Goal: Check status: Check status

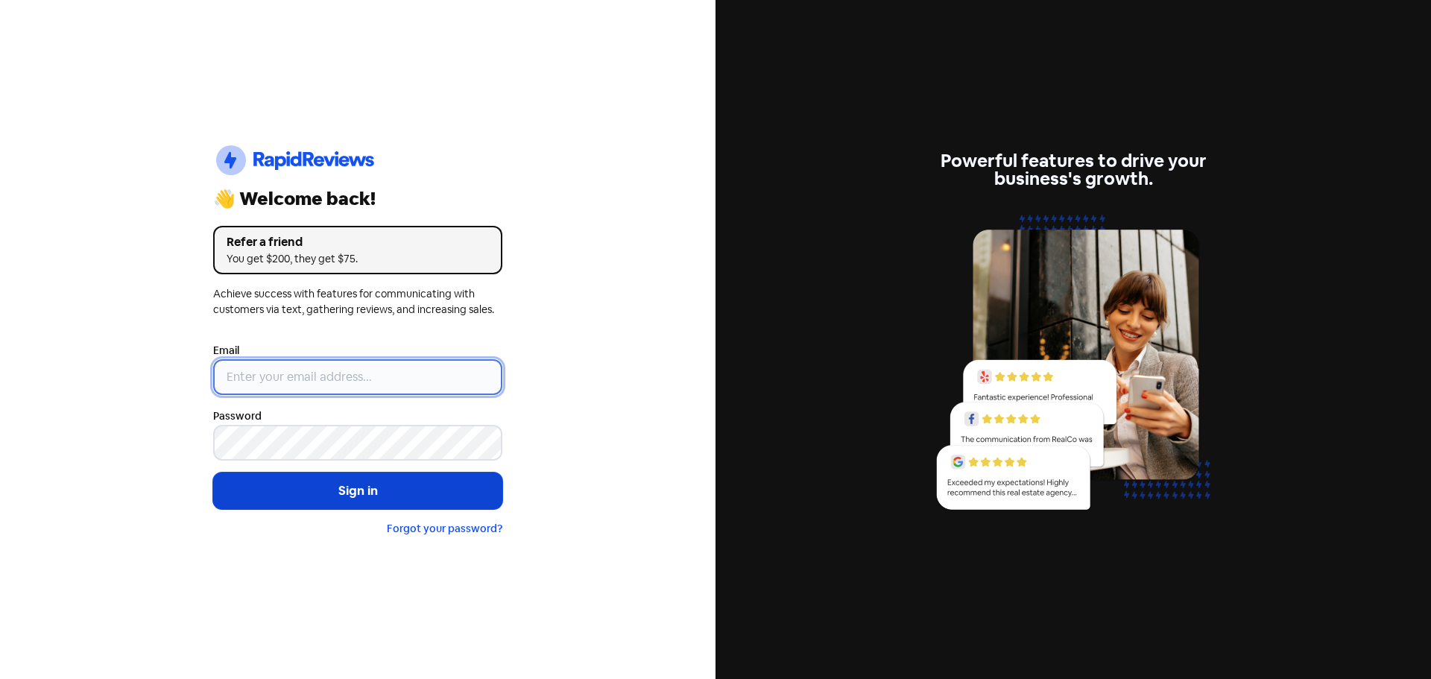
type input "[EMAIL_ADDRESS][DOMAIN_NAME]"
drag, startPoint x: 420, startPoint y: 483, endPoint x: 426, endPoint y: 464, distance: 19.3
click at [423, 478] on button "Sign in" at bounding box center [357, 491] width 289 height 37
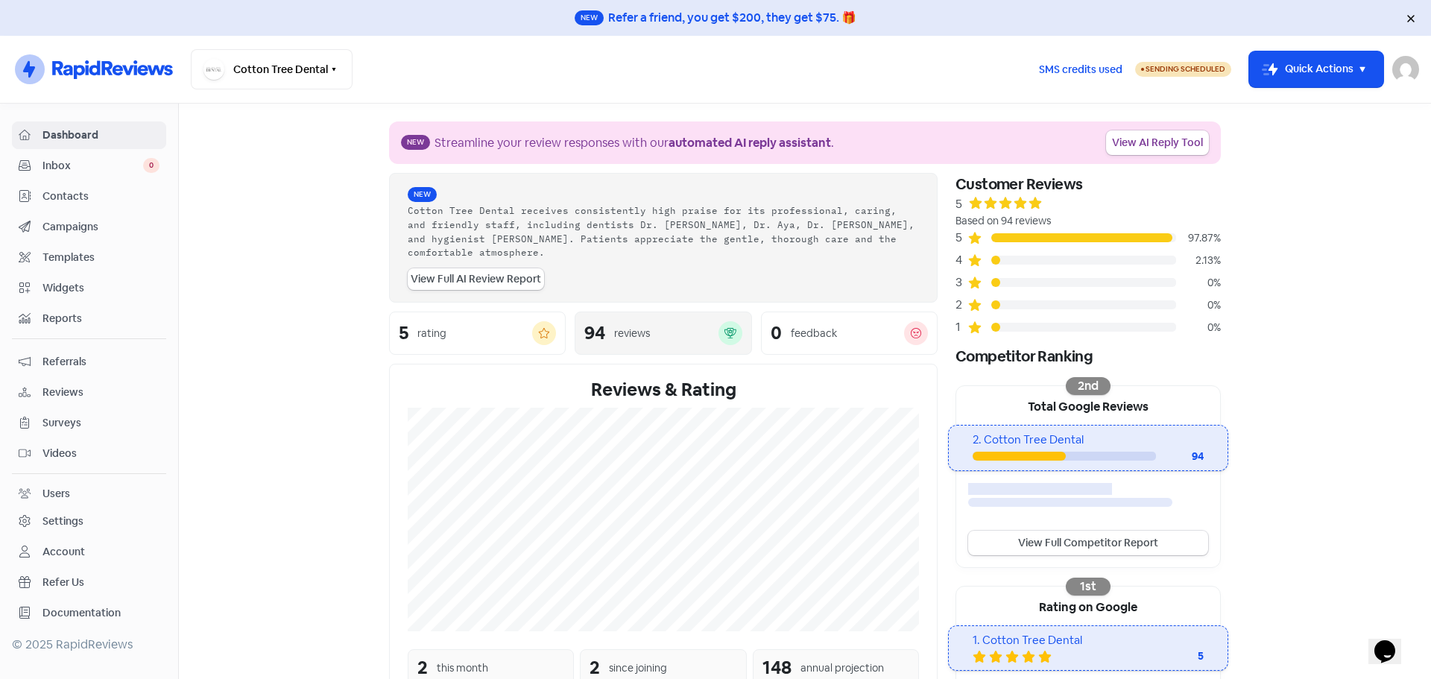
click at [694, 326] on div "reviews" at bounding box center [666, 334] width 104 height 16
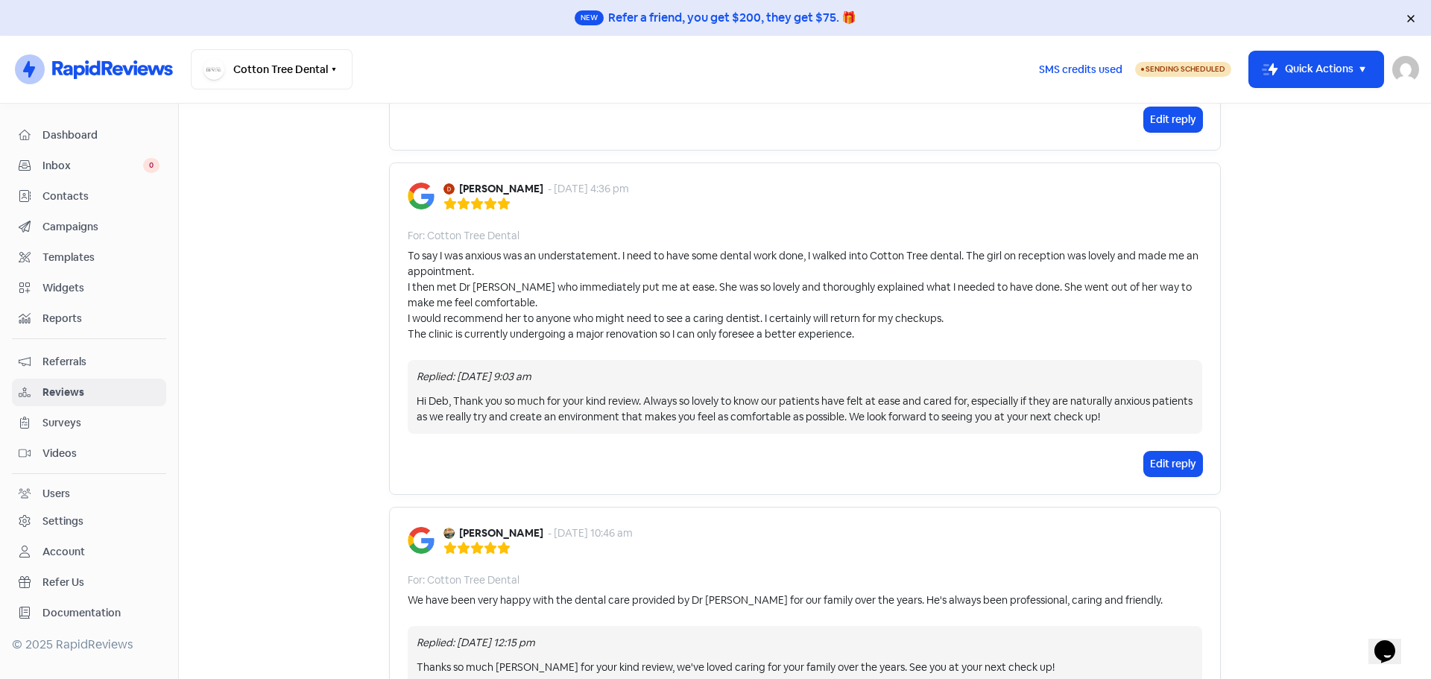
scroll to position [745, 0]
